Goal: Transaction & Acquisition: Book appointment/travel/reservation

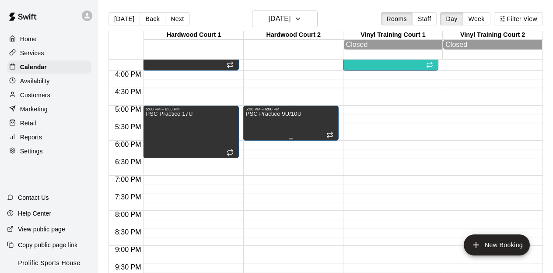
scroll to position [556, 0]
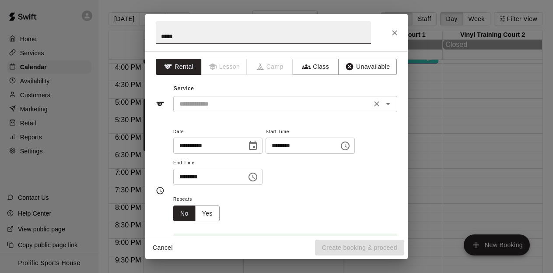
type input "****"
click at [217, 107] on input "text" at bounding box center [272, 103] width 193 height 11
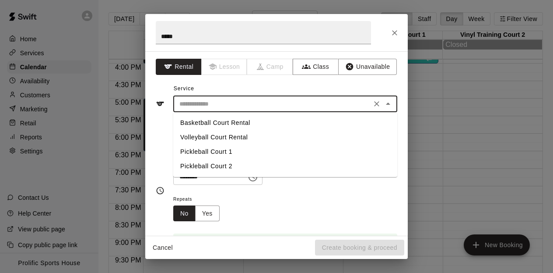
click at [214, 121] on li "Basketball Court Rental" at bounding box center [285, 123] width 224 height 14
type input "**********"
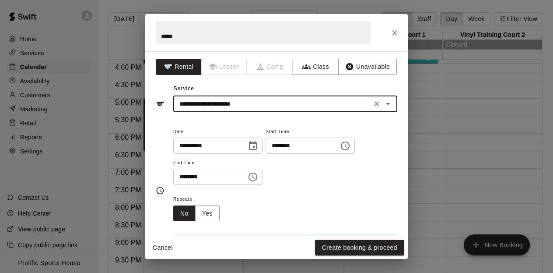
click at [226, 176] on input "********" at bounding box center [206, 176] width 67 height 16
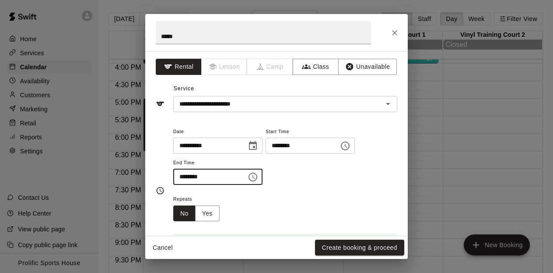
click at [257, 176] on icon "Choose time, selected time is 6:30 PM" at bounding box center [253, 177] width 11 height 11
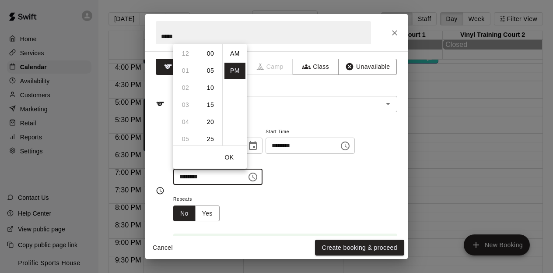
scroll to position [16, 0]
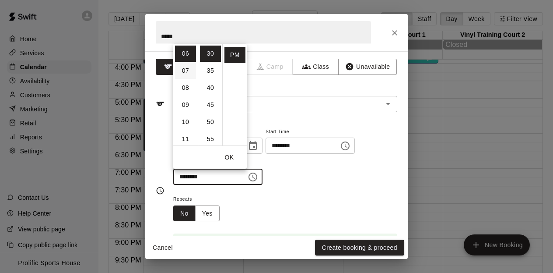
click at [186, 71] on li "07" at bounding box center [185, 71] width 21 height 16
type input "********"
click at [235, 160] on button "OK" at bounding box center [229, 157] width 28 height 16
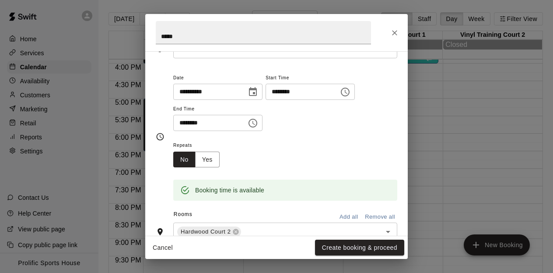
scroll to position [39, 0]
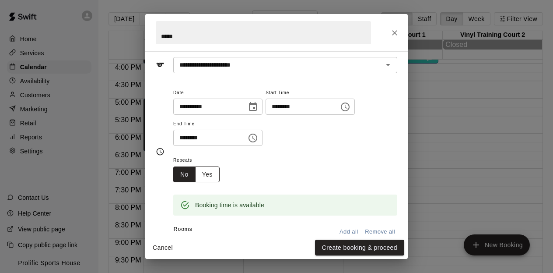
click at [205, 172] on button "Yes" at bounding box center [207, 174] width 25 height 16
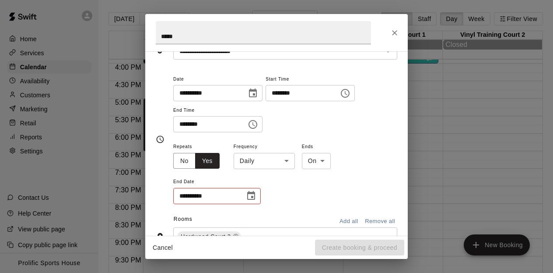
scroll to position [55, 0]
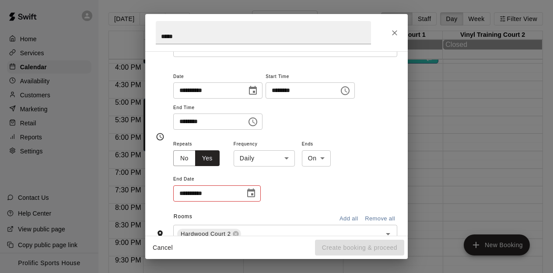
click at [276, 156] on body "Home Services Calendar Availability Customers Marketing Retail Reports Settings…" at bounding box center [276, 143] width 553 height 287
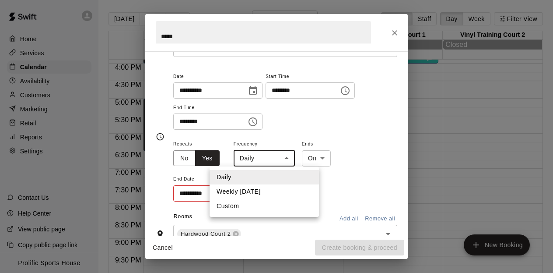
click at [253, 187] on li "Weekly [DATE]" at bounding box center [264, 191] width 109 height 14
type input "******"
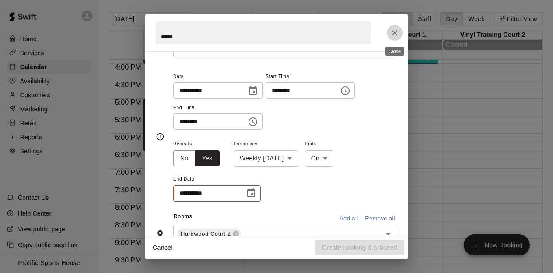
click at [391, 26] on button "Close" at bounding box center [395, 33] width 16 height 16
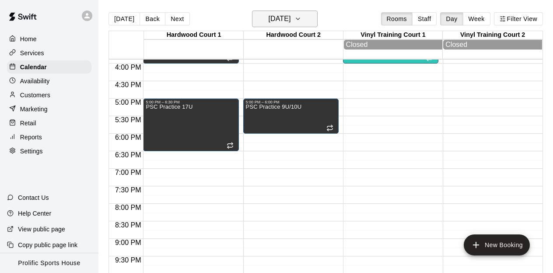
click at [301, 17] on icon "button" at bounding box center [297, 19] width 7 height 11
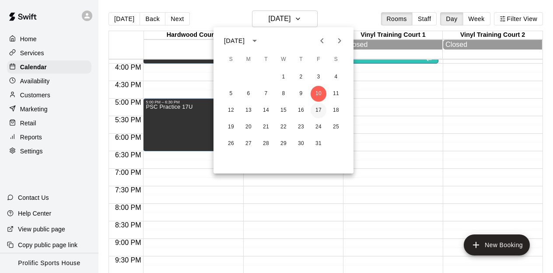
click at [321, 108] on button "17" at bounding box center [319, 110] width 16 height 16
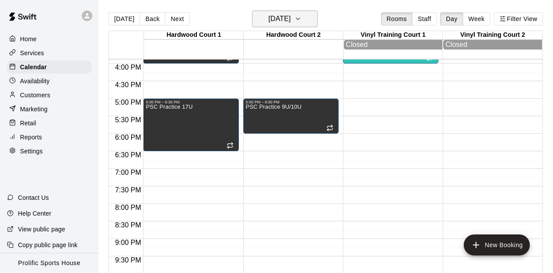
click at [301, 14] on icon "button" at bounding box center [297, 19] width 7 height 11
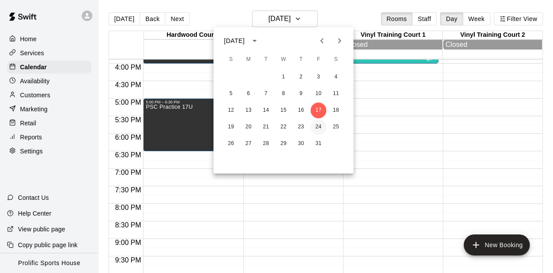
click at [318, 125] on button "24" at bounding box center [319, 127] width 16 height 16
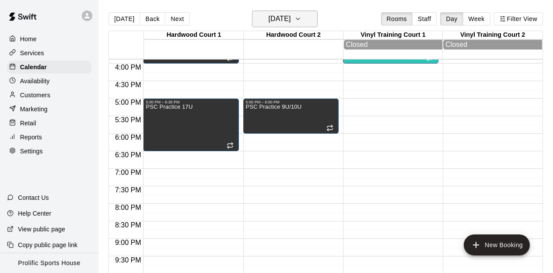
click at [309, 11] on button "[DATE]" at bounding box center [285, 19] width 66 height 17
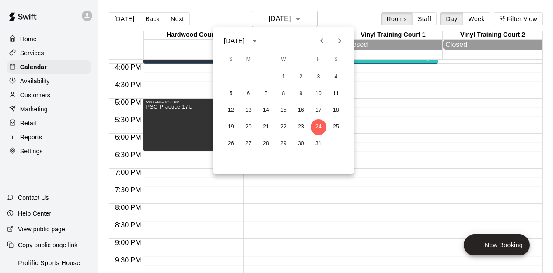
click at [341, 39] on icon "Next month" at bounding box center [339, 40] width 11 height 11
click at [316, 93] on button "7" at bounding box center [319, 94] width 16 height 16
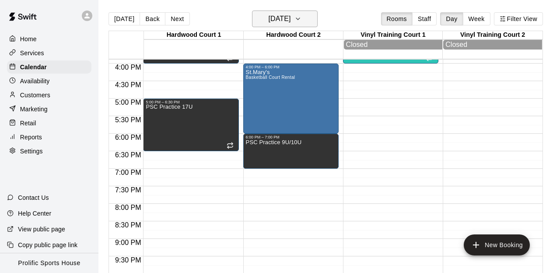
click at [301, 16] on icon "button" at bounding box center [297, 19] width 7 height 11
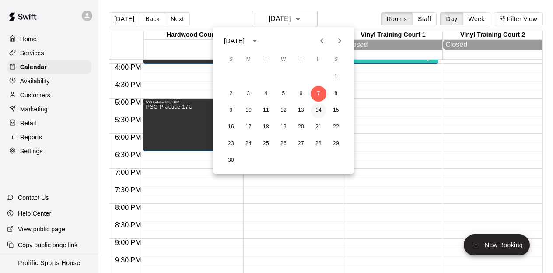
click at [319, 110] on button "14" at bounding box center [319, 110] width 16 height 16
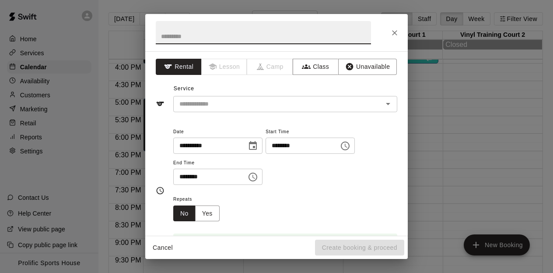
click at [203, 33] on input "text" at bounding box center [263, 32] width 215 height 23
click at [212, 35] on input "**********" at bounding box center [263, 32] width 215 height 23
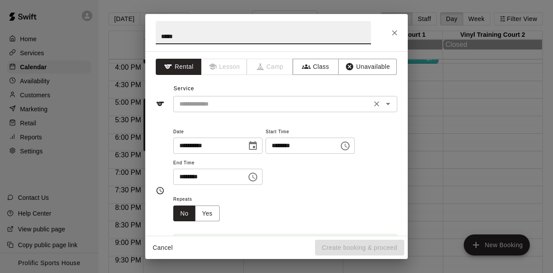
type input "****"
click at [231, 99] on input "text" at bounding box center [272, 103] width 193 height 11
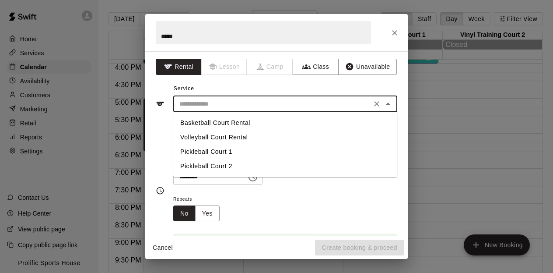
click at [217, 121] on li "Basketball Court Rental" at bounding box center [285, 123] width 224 height 14
type input "**********"
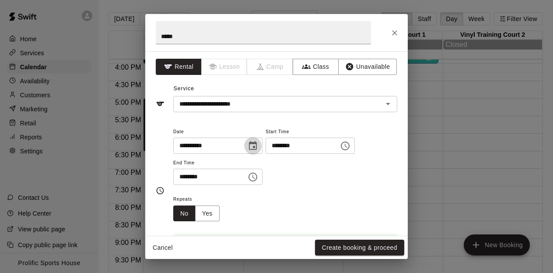
click at [249, 140] on button "Choose date, selected date is Nov 14, 2025" at bounding box center [253, 146] width 18 height 18
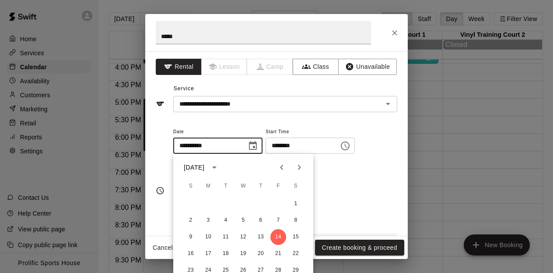
click at [284, 168] on icon "Previous month" at bounding box center [282, 167] width 11 height 11
click at [279, 220] on button "10" at bounding box center [278, 220] width 16 height 16
type input "**********"
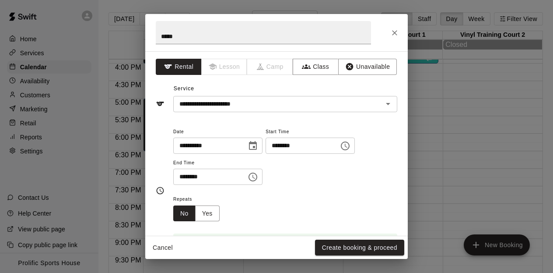
click at [259, 183] on button "Choose time, selected time is 7:00 PM" at bounding box center [253, 177] width 18 height 18
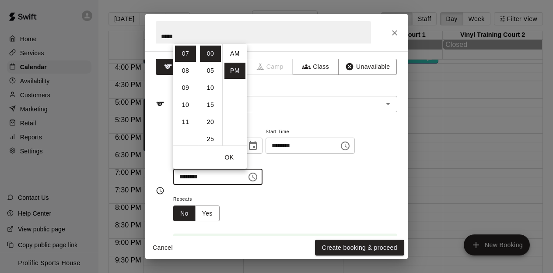
scroll to position [16, 0]
click at [186, 73] on li "08" at bounding box center [185, 71] width 21 height 16
type input "********"
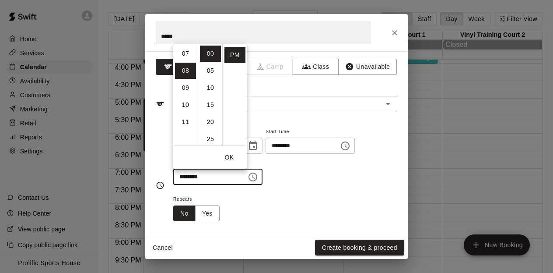
scroll to position [137, 0]
click at [228, 156] on button "OK" at bounding box center [229, 157] width 28 height 16
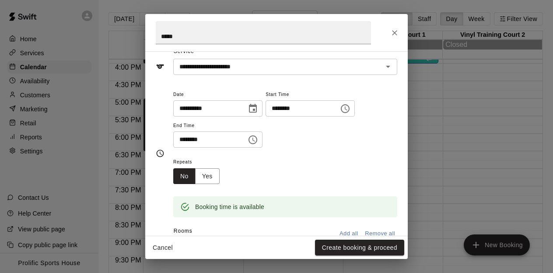
scroll to position [45, 0]
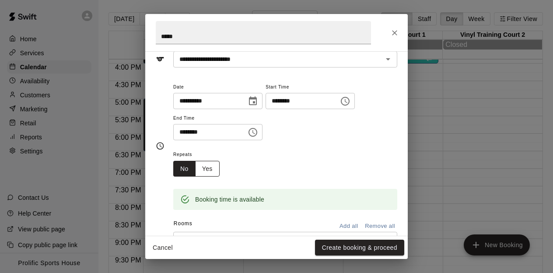
click at [213, 163] on button "Yes" at bounding box center [207, 169] width 25 height 16
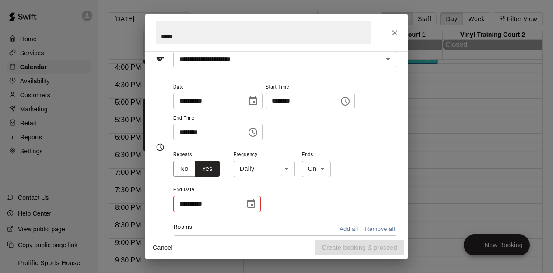
click at [261, 172] on body "Home Services Calendar Availability Customers Marketing Retail Reports Settings…" at bounding box center [276, 143] width 553 height 287
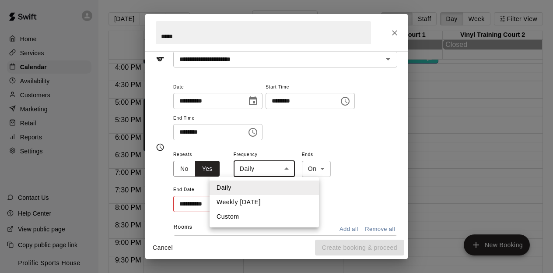
click at [249, 208] on li "Weekly [DATE]" at bounding box center [264, 202] width 109 height 14
type input "******"
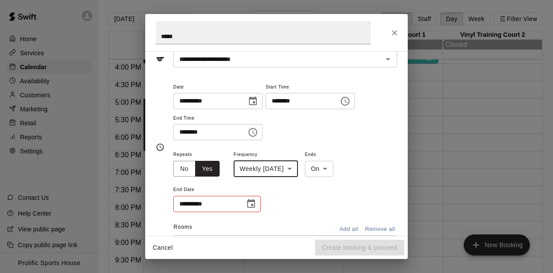
click at [249, 203] on icon "Choose date" at bounding box center [251, 203] width 11 height 11
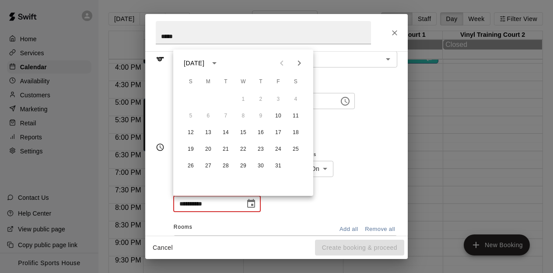
click at [299, 65] on icon "Next month" at bounding box center [299, 63] width 11 height 11
click at [277, 133] on button "14" at bounding box center [278, 133] width 16 height 16
type input "**********"
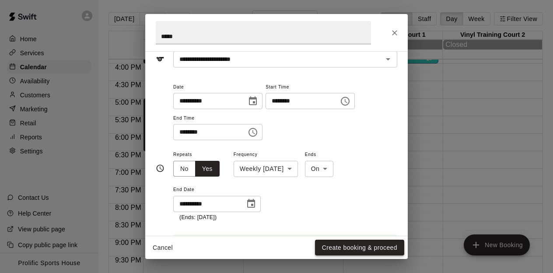
click at [337, 247] on button "Create booking & proceed" at bounding box center [359, 247] width 89 height 16
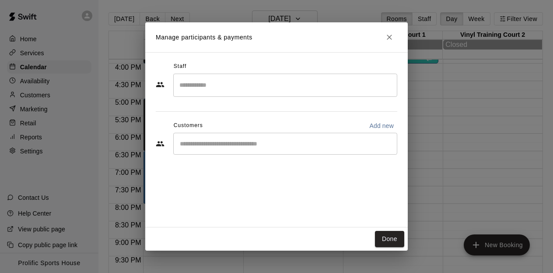
click at [216, 142] on input "Start typing to search customers..." at bounding box center [285, 143] width 216 height 9
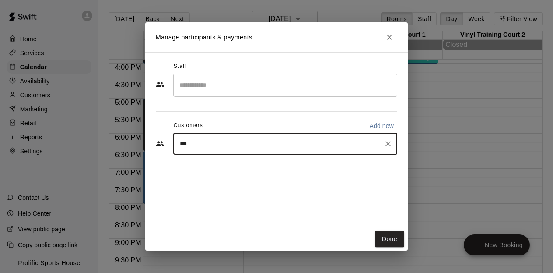
type input "****"
click at [236, 171] on span "[EMAIL_ADDRESS][DOMAIN_NAME]" at bounding box center [245, 173] width 94 height 6
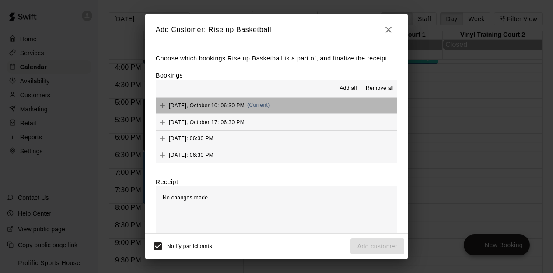
click at [256, 103] on span "(Current)" at bounding box center [258, 105] width 23 height 6
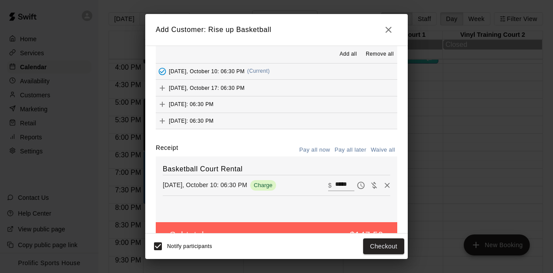
scroll to position [33, 0]
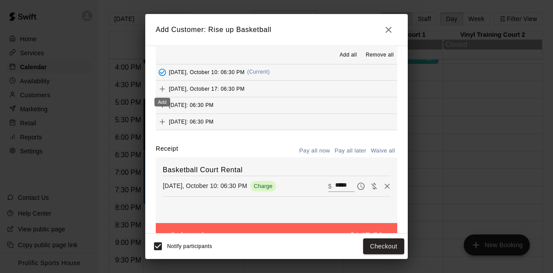
click at [165, 88] on icon "Add" at bounding box center [162, 88] width 9 height 9
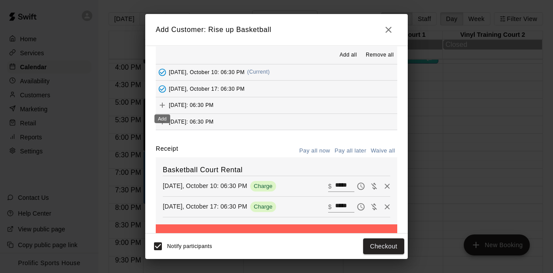
click at [165, 106] on icon "Add" at bounding box center [162, 105] width 9 height 9
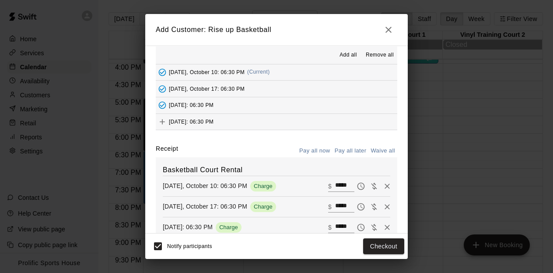
scroll to position [33, 0]
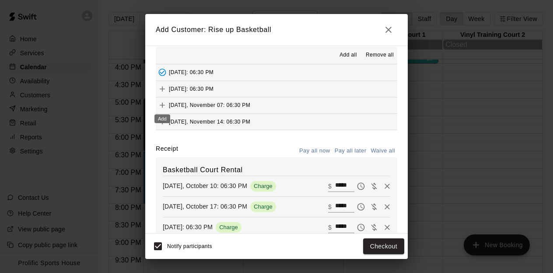
click at [166, 104] on icon "Add" at bounding box center [162, 105] width 9 height 9
click at [165, 120] on icon "Add" at bounding box center [162, 121] width 9 height 9
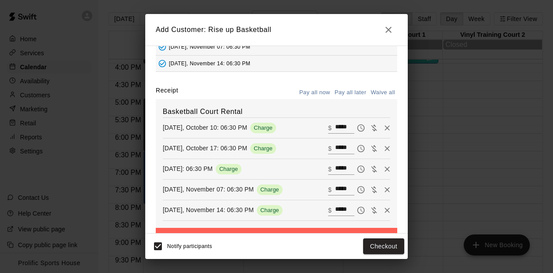
scroll to position [119, 0]
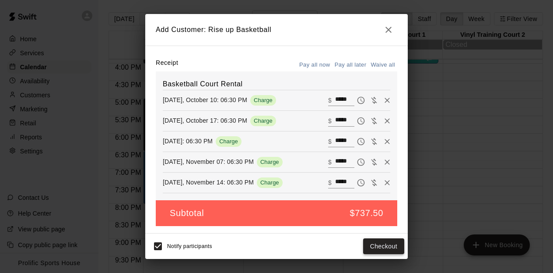
click at [379, 245] on button "Checkout" at bounding box center [383, 246] width 41 height 16
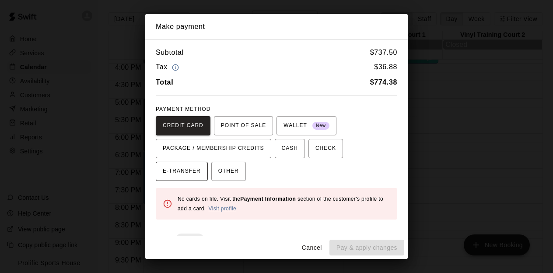
click at [182, 175] on span "E-TRANSFER" at bounding box center [182, 171] width 38 height 14
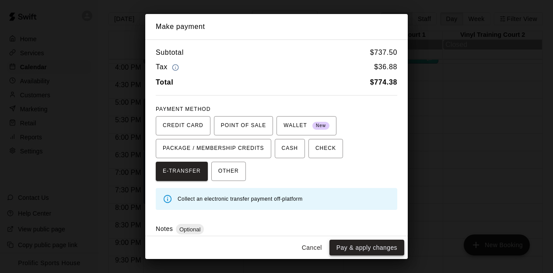
click at [354, 241] on button "Pay & apply changes" at bounding box center [366, 247] width 75 height 16
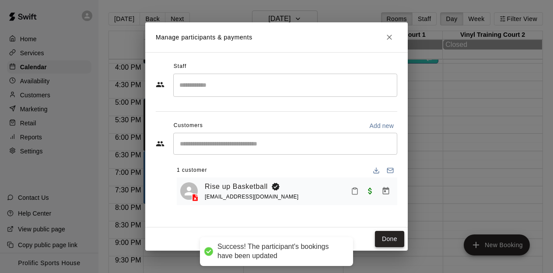
click at [395, 239] on button "Done" at bounding box center [389, 239] width 29 height 16
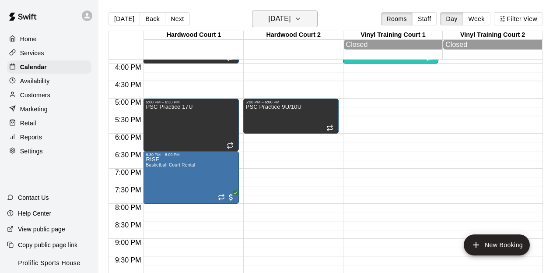
click at [301, 18] on icon "button" at bounding box center [297, 19] width 7 height 11
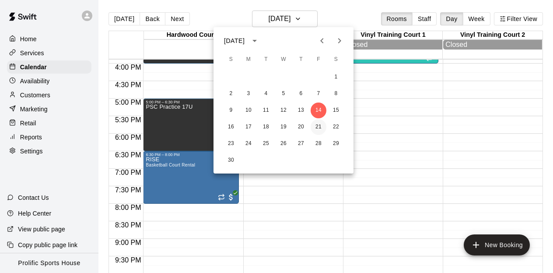
click at [318, 124] on button "21" at bounding box center [319, 127] width 16 height 16
